Goal: Task Accomplishment & Management: Use online tool/utility

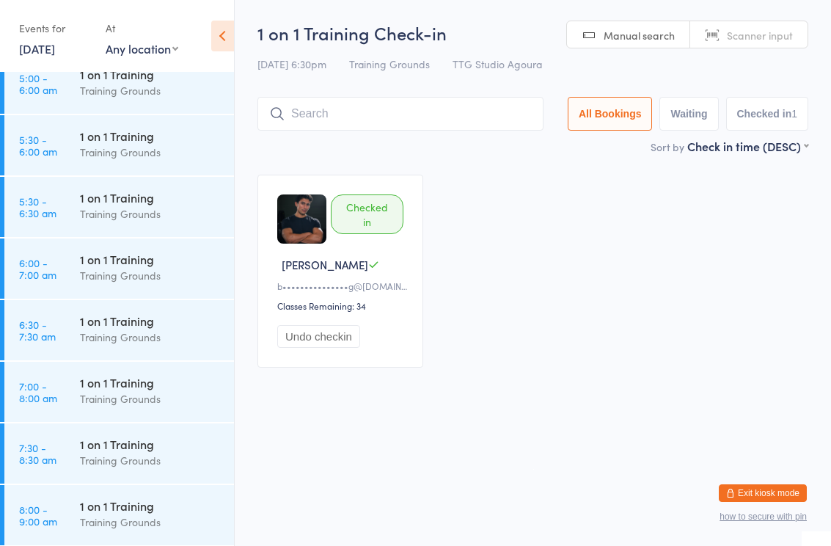
scroll to position [79, 0]
click at [55, 52] on link "15 Aug, 2025" at bounding box center [37, 48] width 36 height 16
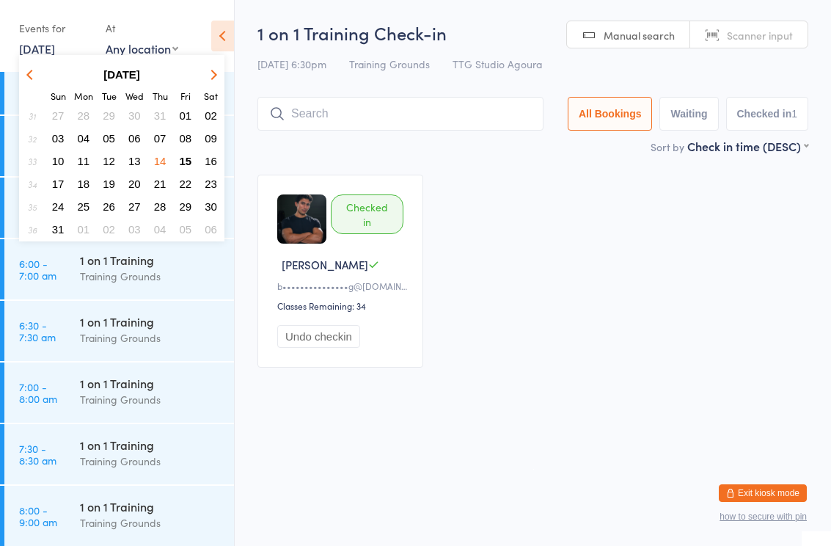
click at [162, 161] on span "14" at bounding box center [160, 161] width 12 height 12
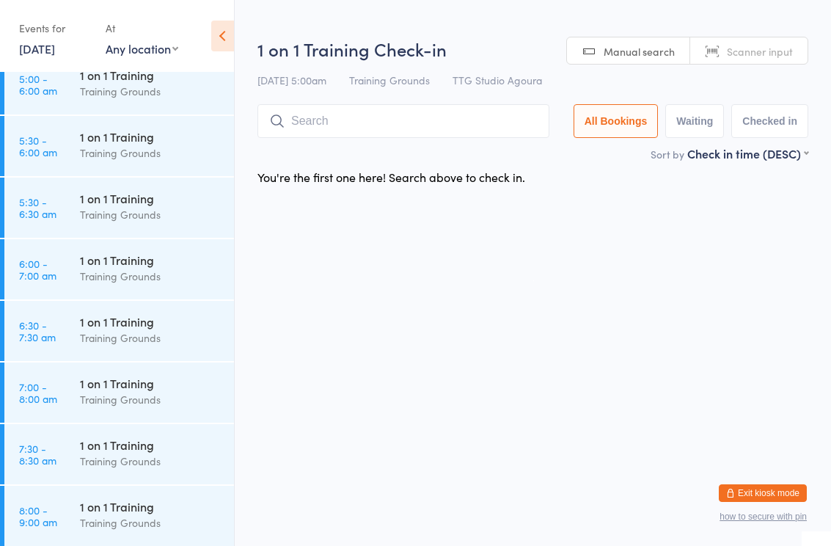
click at [41, 45] on link "14 Aug, 2025" at bounding box center [37, 48] width 36 height 16
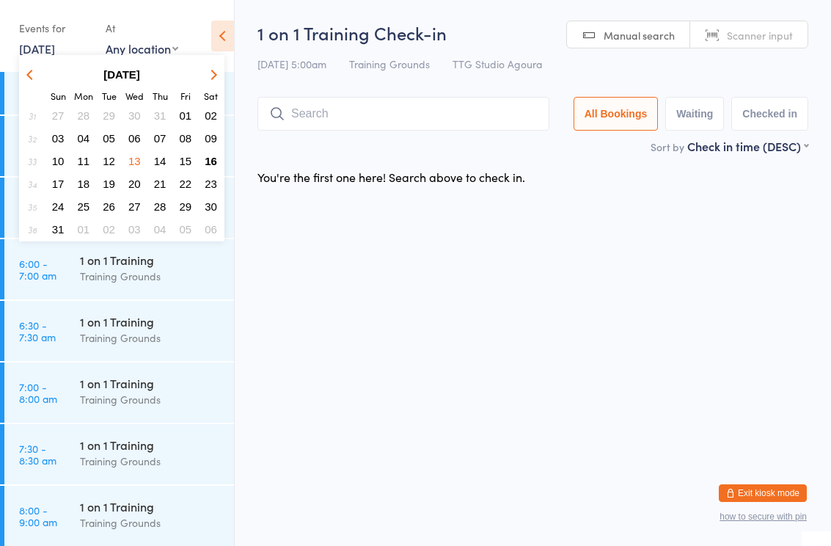
click at [181, 164] on span "15" at bounding box center [186, 161] width 12 height 12
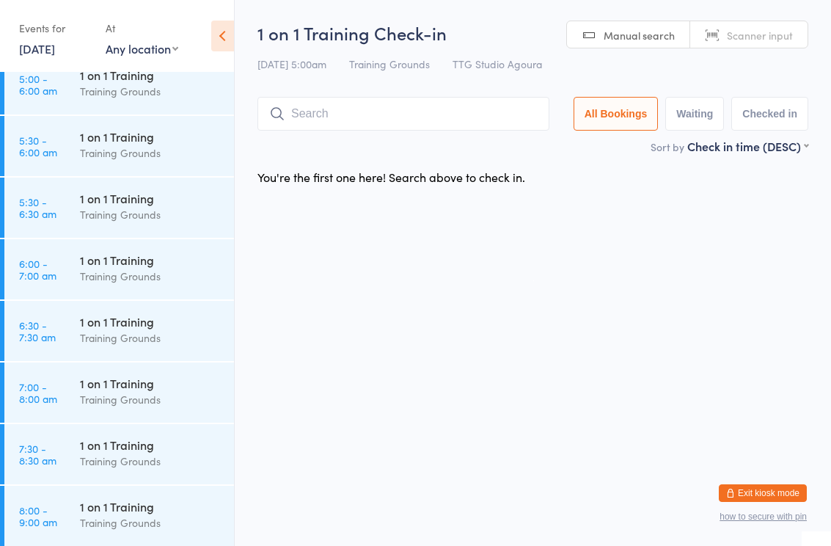
click at [138, 449] on div "1 on 1 Training" at bounding box center [151, 445] width 142 height 16
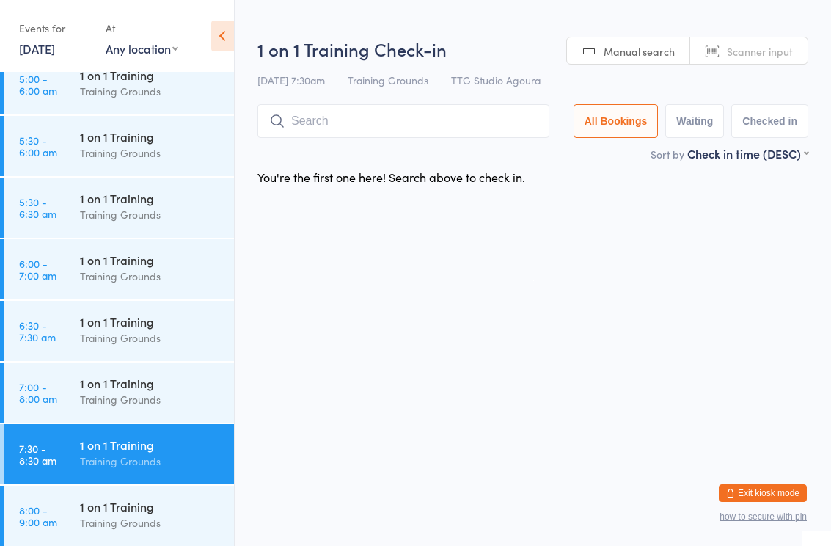
click at [408, 117] on input "search" at bounding box center [404, 121] width 292 height 34
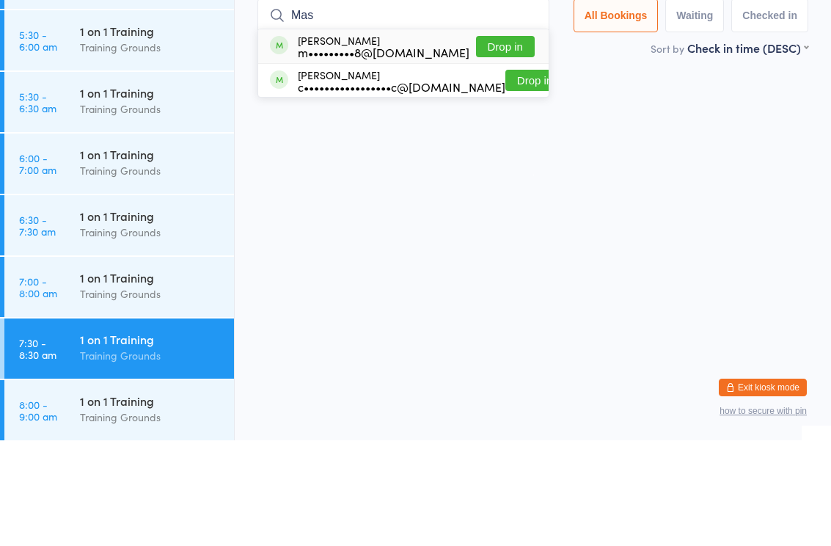
type input "Mas"
click at [511, 142] on button "Drop in" at bounding box center [505, 152] width 59 height 21
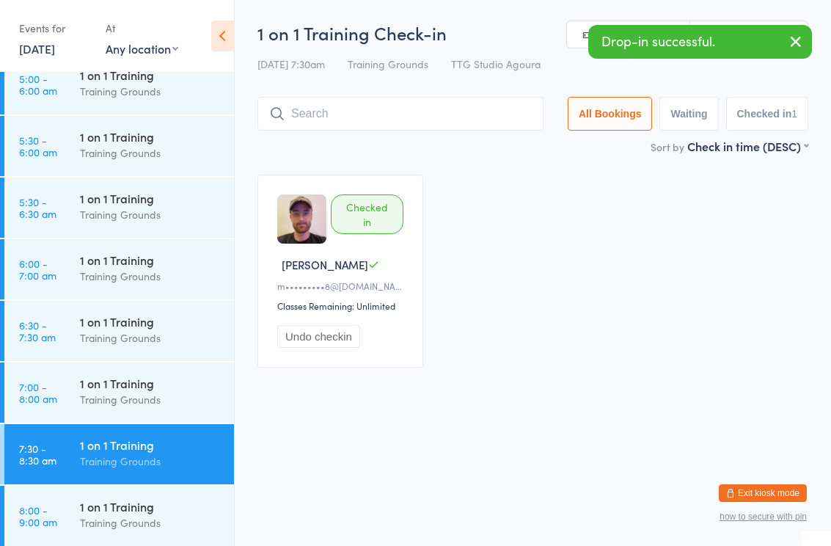
click at [42, 55] on link "15 Aug, 2025" at bounding box center [37, 48] width 36 height 16
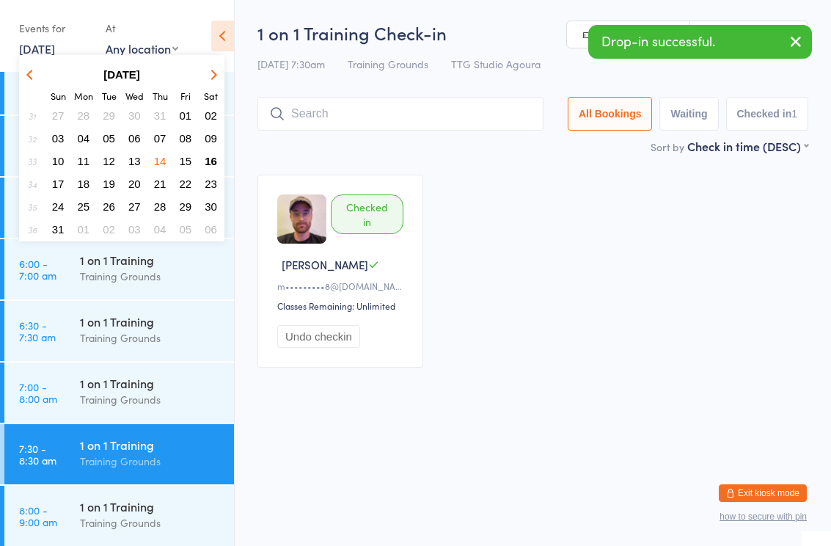
click at [205, 159] on span "16" at bounding box center [211, 161] width 12 height 12
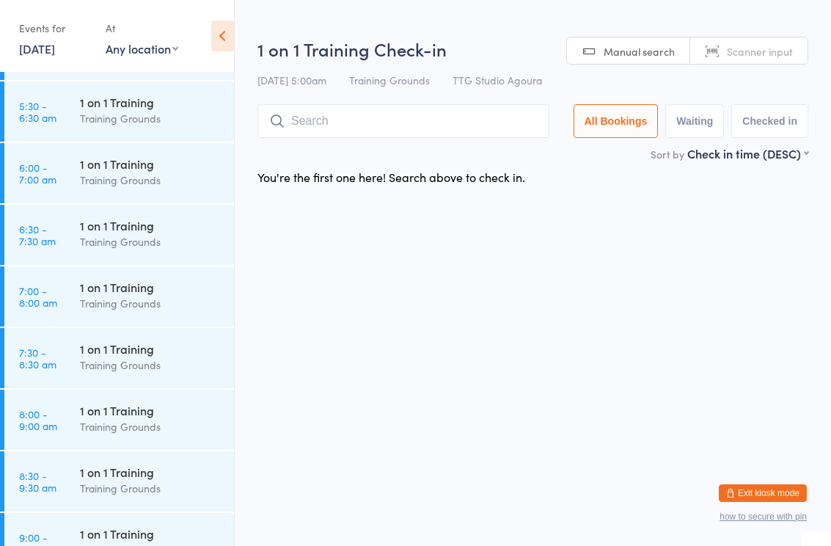
scroll to position [277, 0]
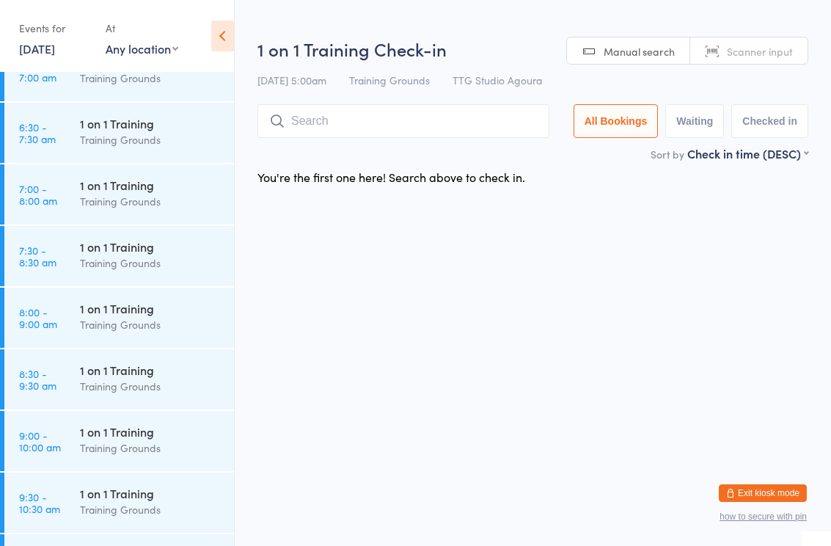
click at [130, 299] on div "1 on 1 Training Training Grounds" at bounding box center [157, 317] width 154 height 58
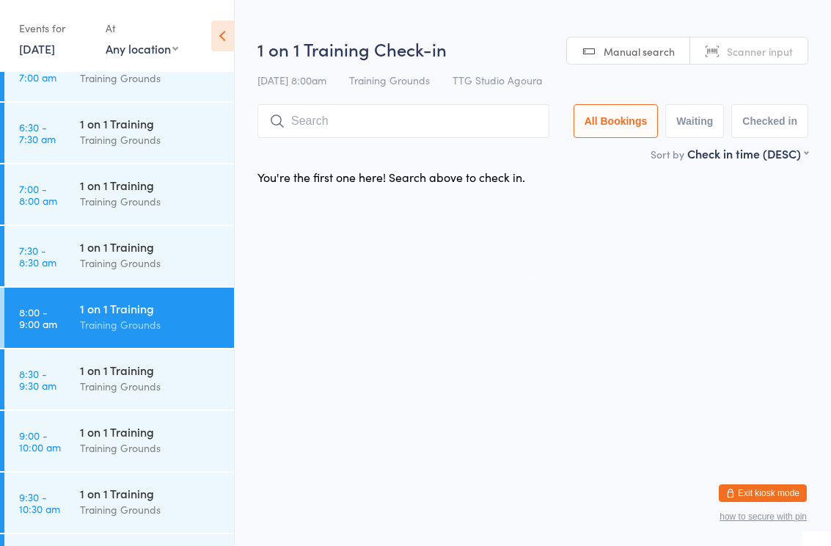
click at [356, 126] on input "search" at bounding box center [404, 121] width 292 height 34
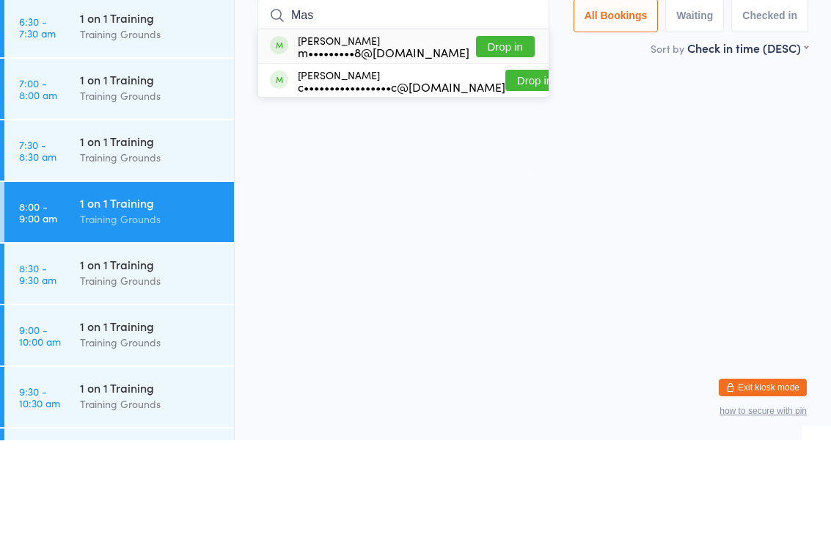
type input "Mas"
click at [516, 142] on button "Drop in" at bounding box center [505, 152] width 59 height 21
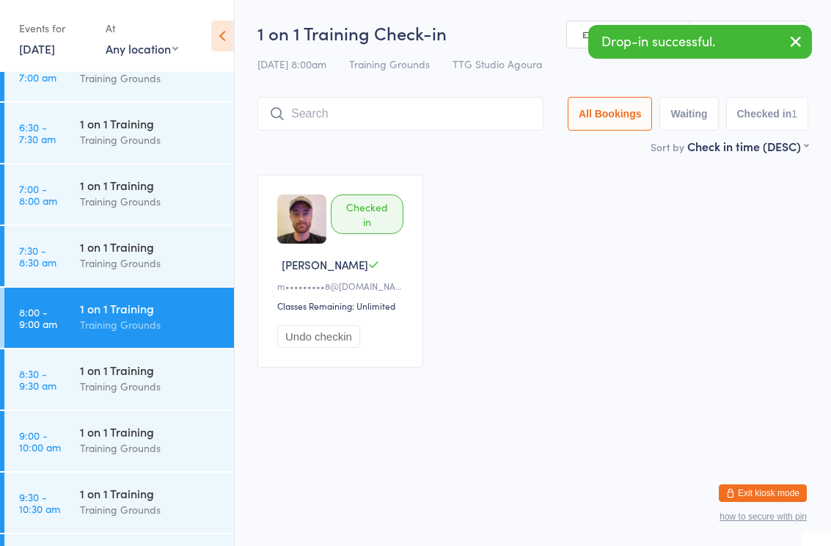
click at [151, 432] on div "1 on 1 Training" at bounding box center [151, 431] width 142 height 16
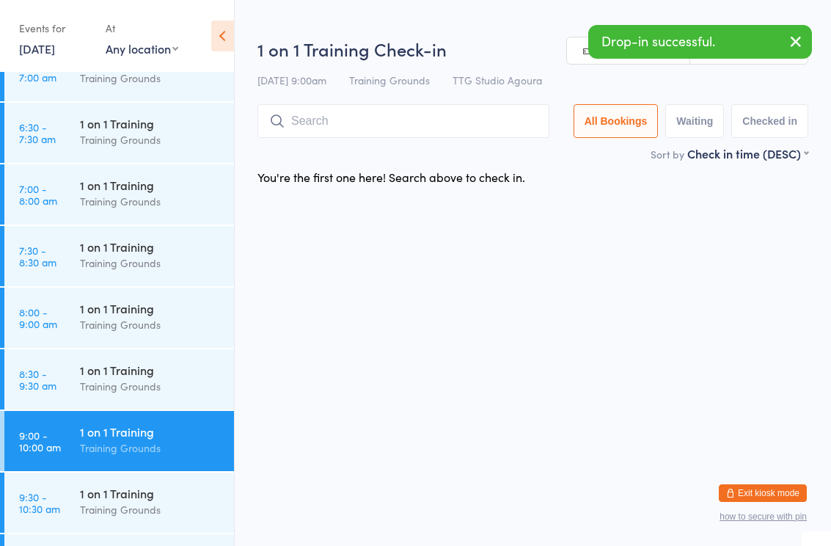
click at [396, 112] on input "search" at bounding box center [404, 121] width 292 height 34
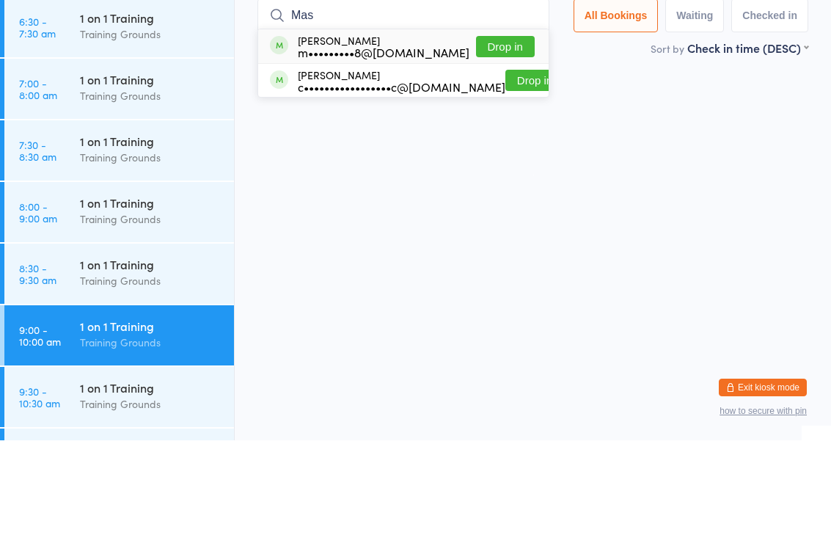
type input "Mas"
click at [523, 142] on button "Drop in" at bounding box center [505, 152] width 59 height 21
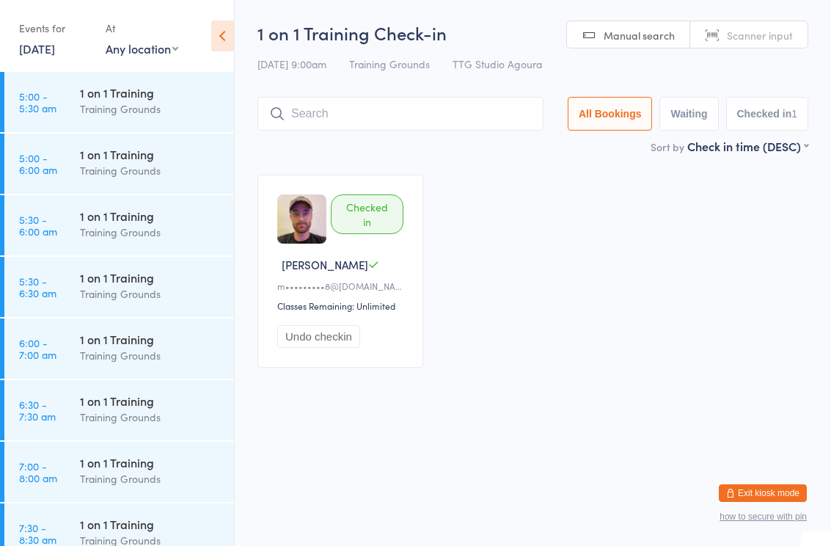
click at [522, 381] on div "Checked in [PERSON_NAME] K m•••••••••8@[DOMAIN_NAME] Classes Remaining: Unlimit…" at bounding box center [533, 270] width 578 height 219
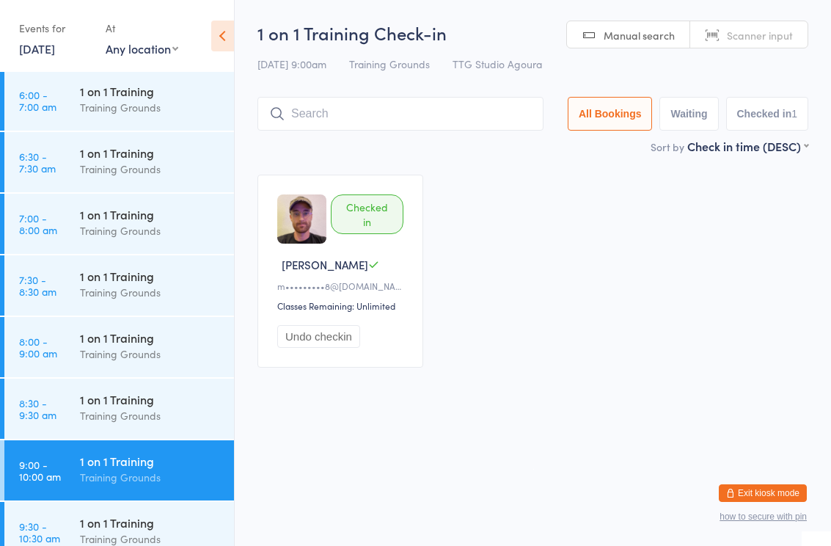
scroll to position [250, 0]
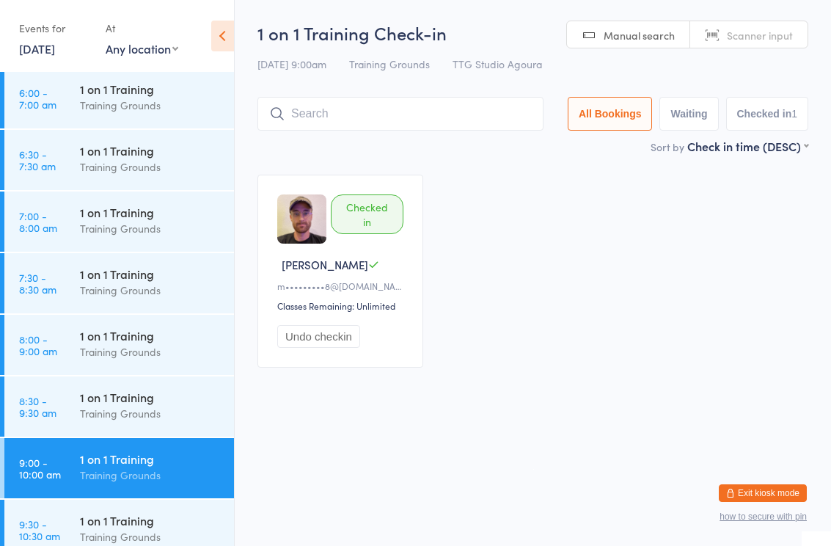
click at [153, 343] on div "1 on 1 Training" at bounding box center [151, 335] width 142 height 16
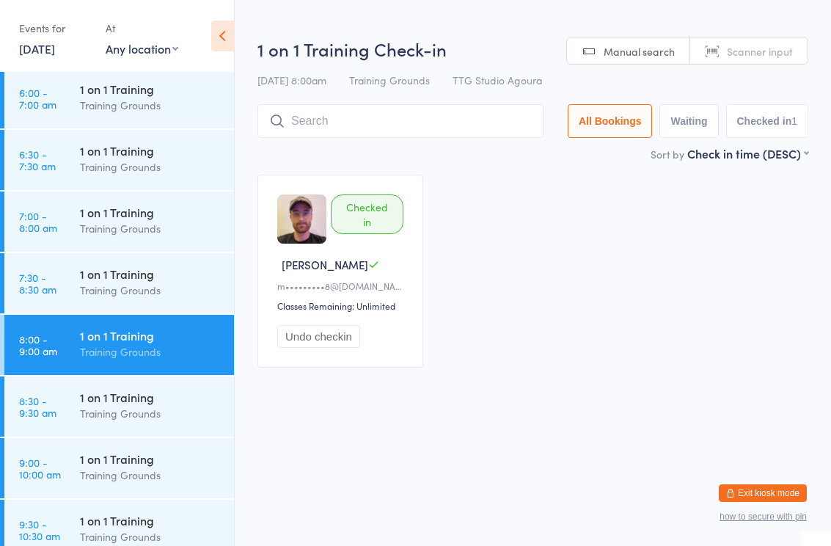
click at [379, 120] on input "search" at bounding box center [401, 121] width 286 height 34
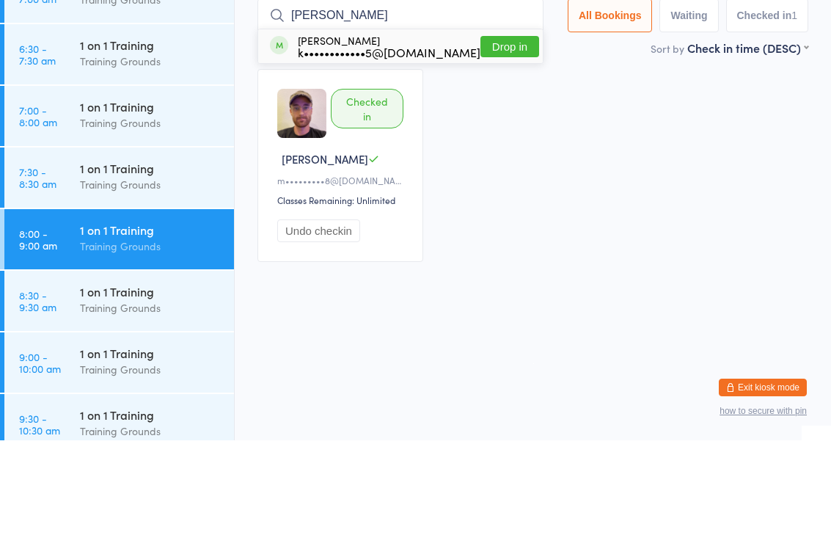
type input "[PERSON_NAME]"
click at [489, 142] on button "Drop in" at bounding box center [510, 152] width 59 height 21
